Goal: Information Seeking & Learning: Learn about a topic

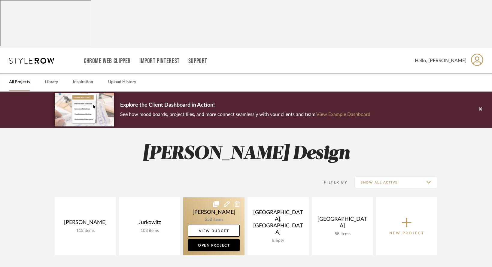
click at [193, 197] on link at bounding box center [213, 226] width 61 height 58
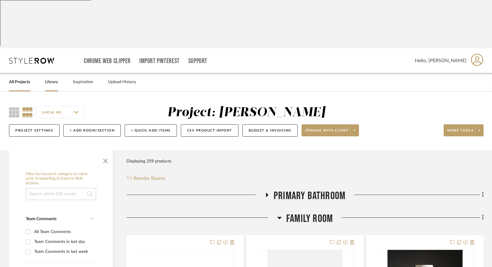
click at [51, 78] on link "Library" at bounding box center [51, 82] width 13 height 8
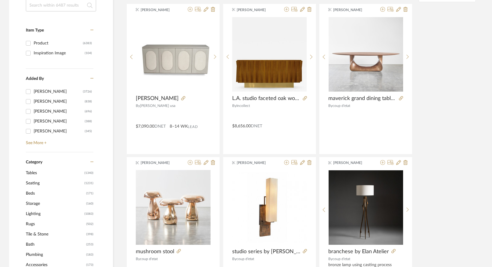
scroll to position [169, 0]
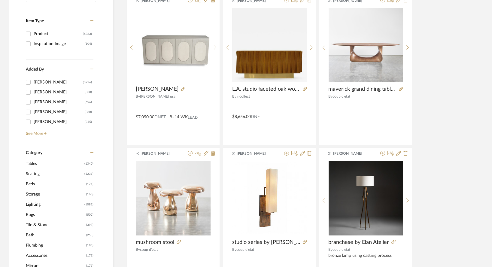
click at [29, 189] on span "Storage" at bounding box center [55, 194] width 59 height 10
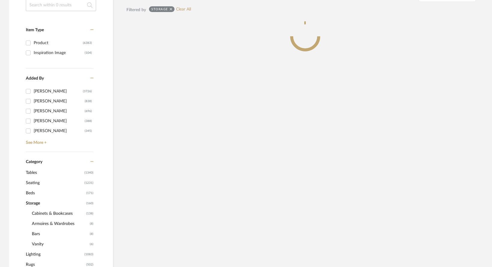
scroll to position [178, 0]
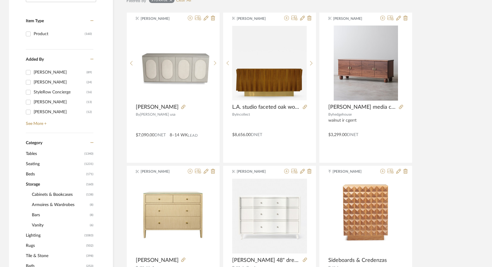
click at [37, 149] on span "Tables" at bounding box center [54, 154] width 57 height 10
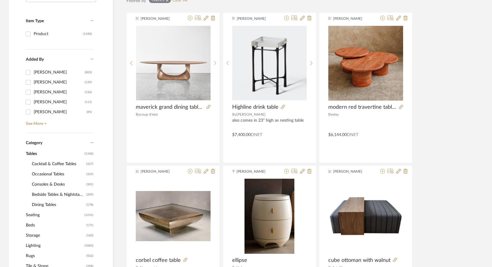
click at [26, 230] on span "Storage" at bounding box center [55, 235] width 59 height 10
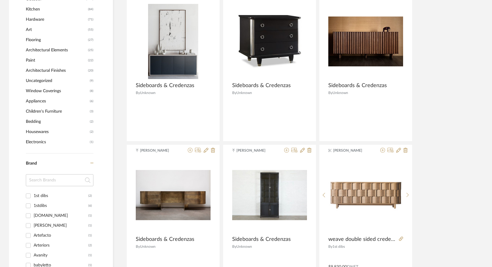
scroll to position [508, 0]
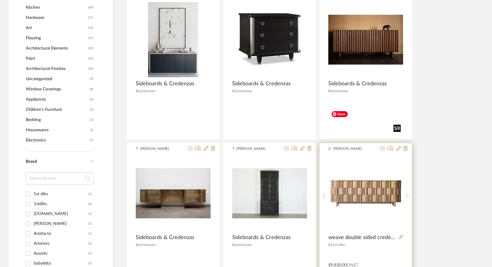
click at [357, 156] on img "0" at bounding box center [366, 193] width 75 height 75
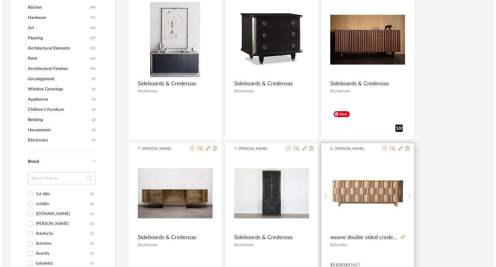
scroll to position [0, 0]
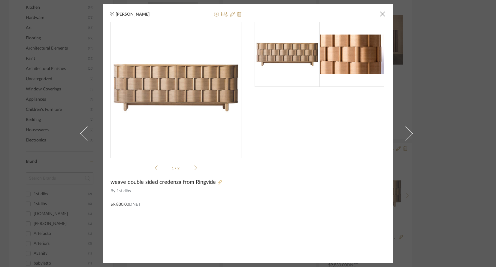
click at [218, 184] on icon at bounding box center [220, 182] width 4 height 4
